Goal: Task Accomplishment & Management: Manage account settings

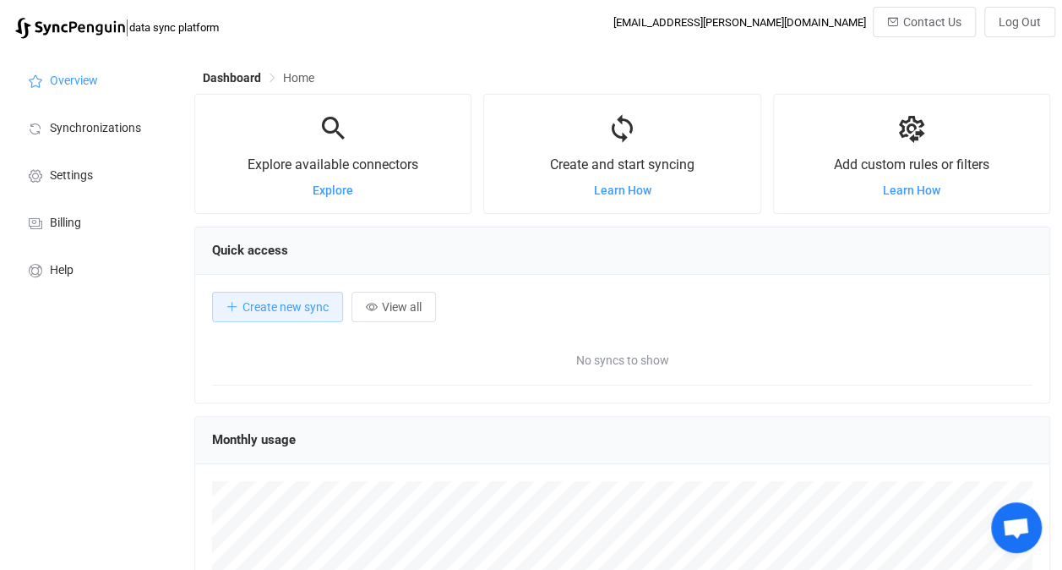
scroll to position [327, 855]
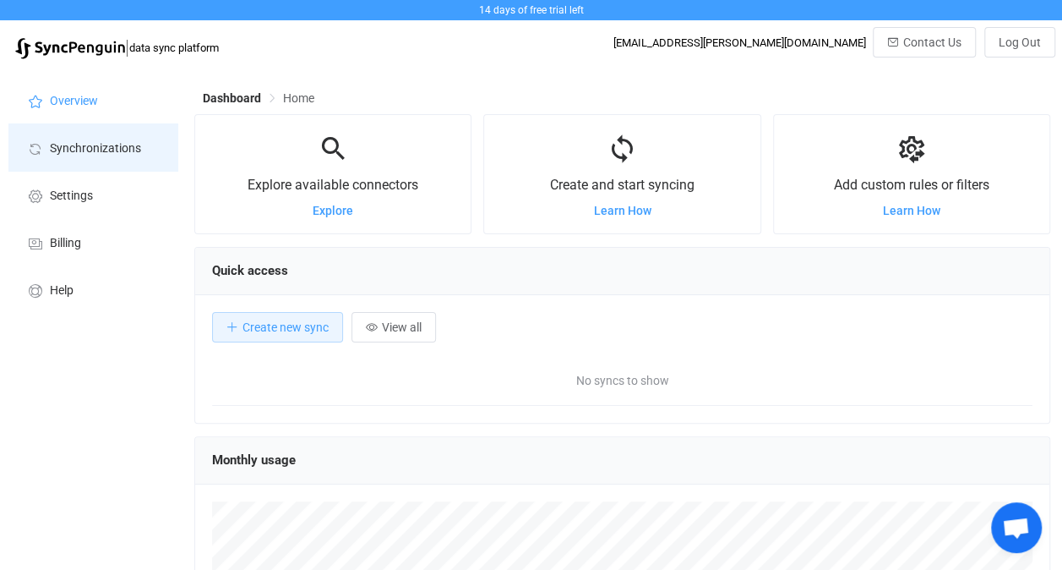
click at [90, 153] on span "Synchronizations" at bounding box center [95, 149] width 91 height 14
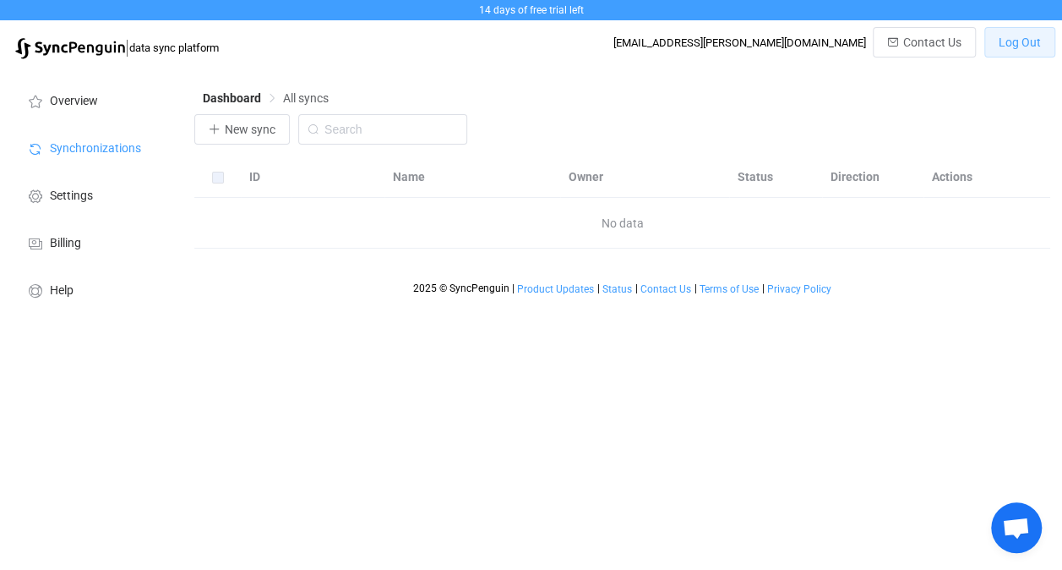
click at [1021, 39] on span "Log Out" at bounding box center [1020, 42] width 42 height 14
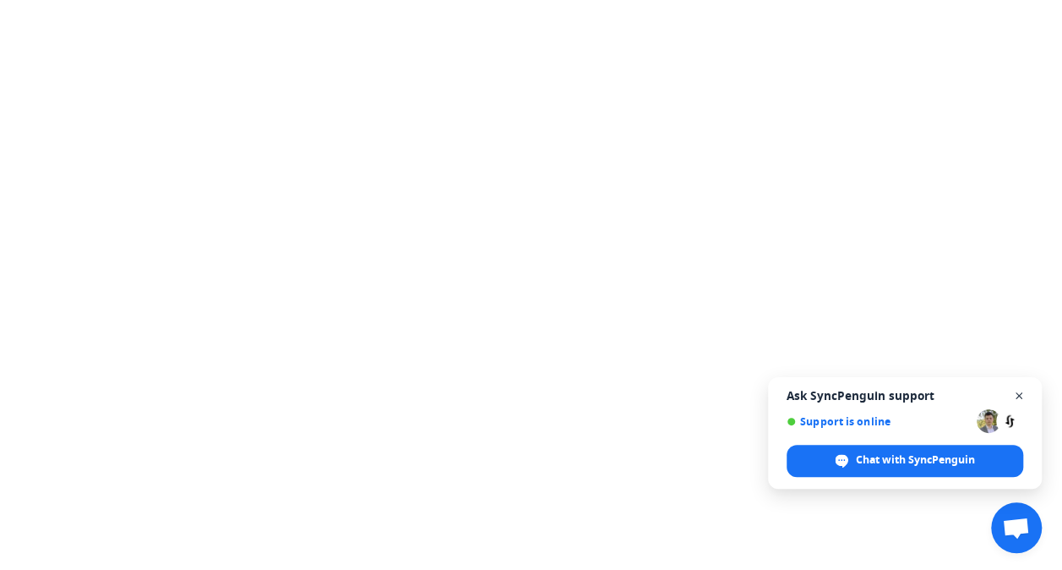
click at [1020, 394] on span "Close chat" at bounding box center [1019, 395] width 21 height 21
